Goal: Transaction & Acquisition: Purchase product/service

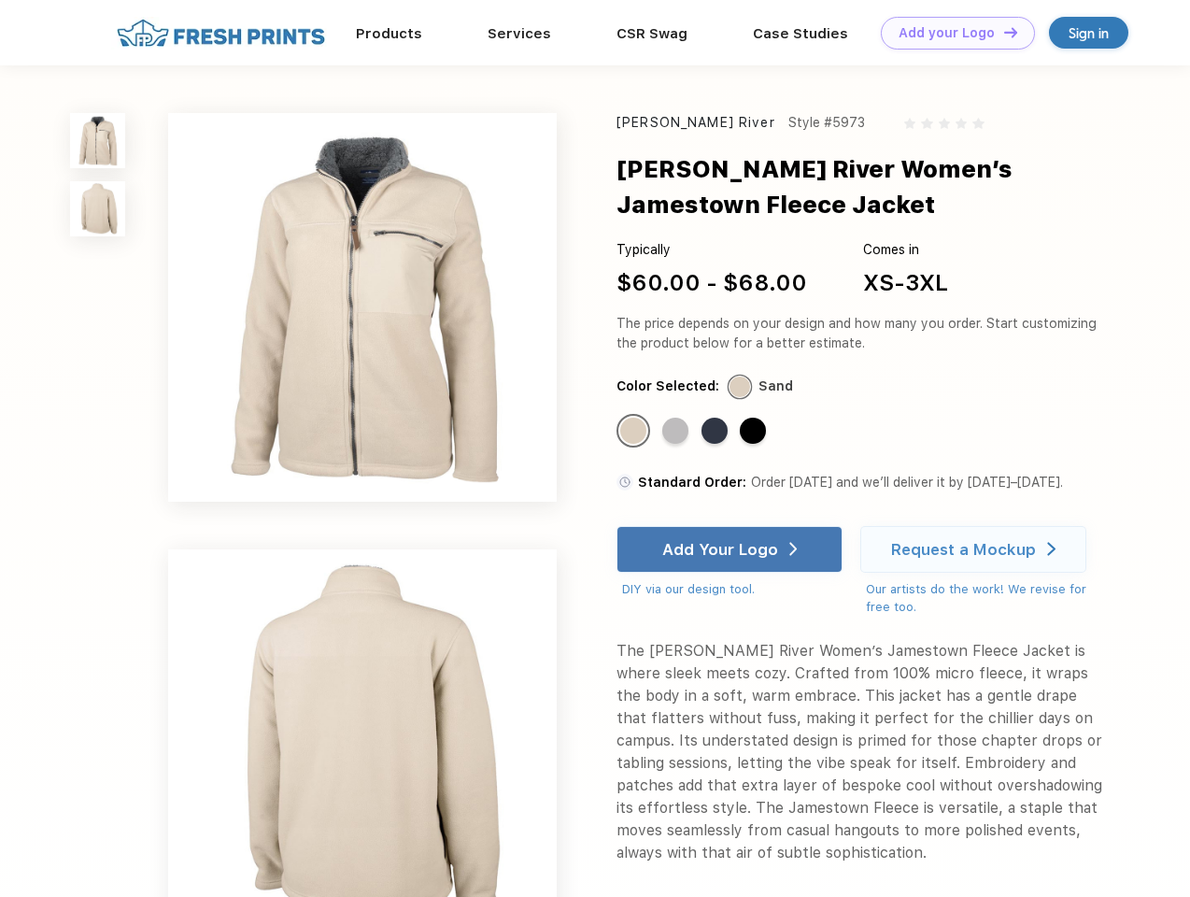
click at [951, 33] on link "Add your Logo Design Tool" at bounding box center [958, 33] width 154 height 33
click at [0, 0] on div "Design Tool" at bounding box center [0, 0] width 0 height 0
click at [1002, 32] on link "Add your Logo Design Tool" at bounding box center [958, 33] width 154 height 33
click at [98, 140] on img at bounding box center [97, 140] width 55 height 55
click at [98, 209] on img at bounding box center [97, 208] width 55 height 55
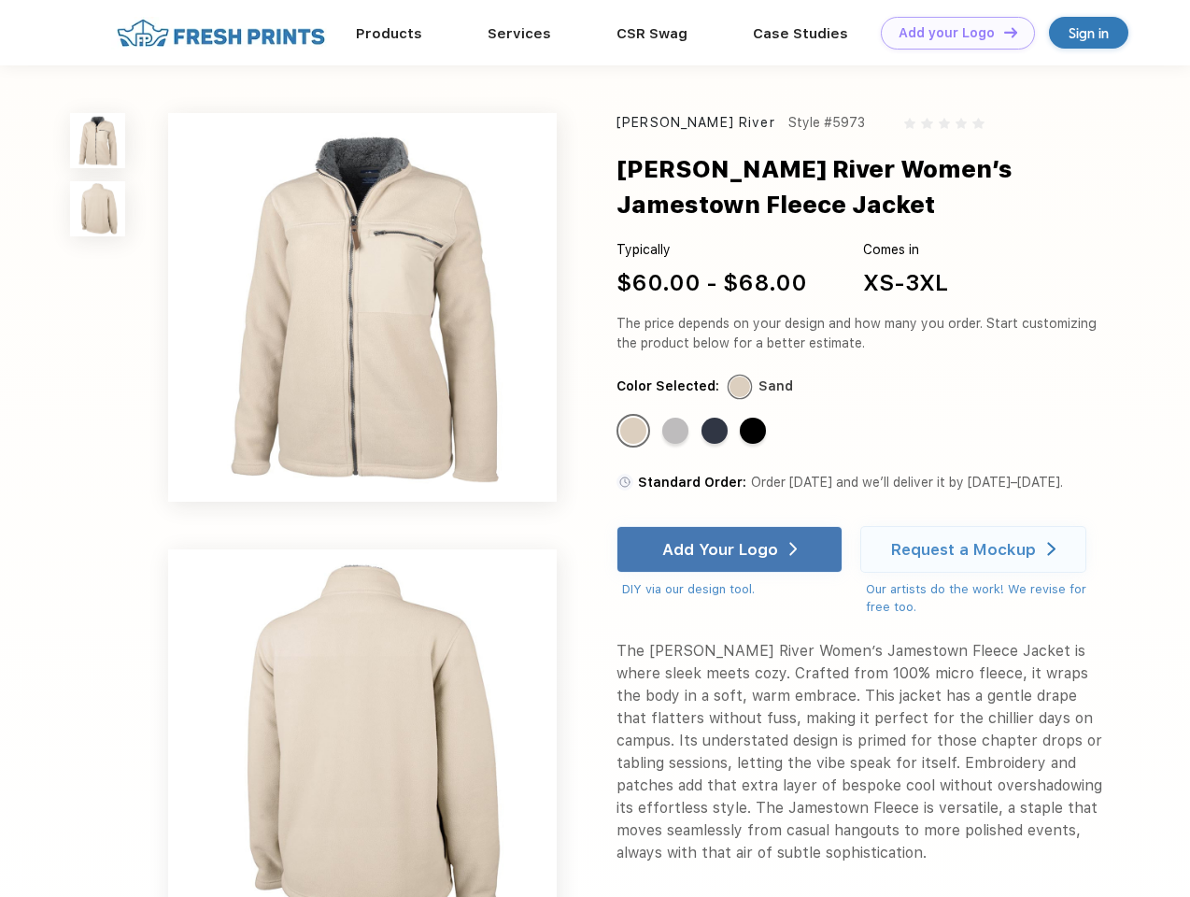
click at [635, 431] on div "Standard Color" at bounding box center [633, 430] width 26 height 26
click at [677, 431] on div "Standard Color" at bounding box center [675, 430] width 26 height 26
click at [716, 431] on div "Standard Color" at bounding box center [714, 430] width 26 height 26
click at [755, 431] on div "Standard Color" at bounding box center [753, 430] width 26 height 26
click at [731, 549] on div "Add Your Logo" at bounding box center [720, 549] width 116 height 19
